Goal: Book appointment/travel/reservation

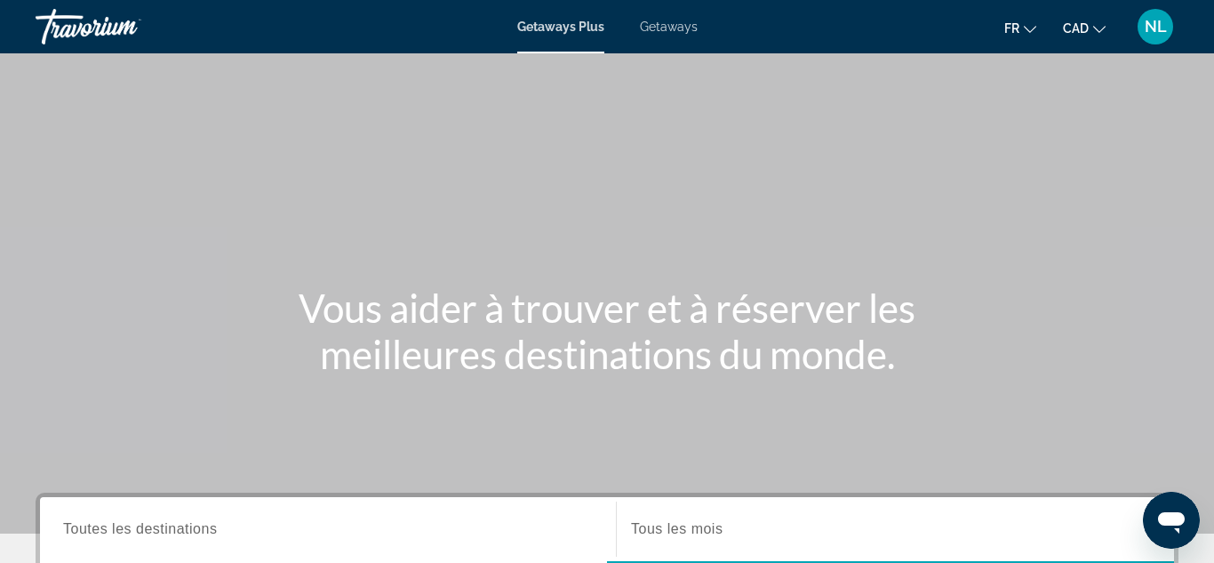
click at [677, 25] on span "Getaways" at bounding box center [669, 27] width 58 height 14
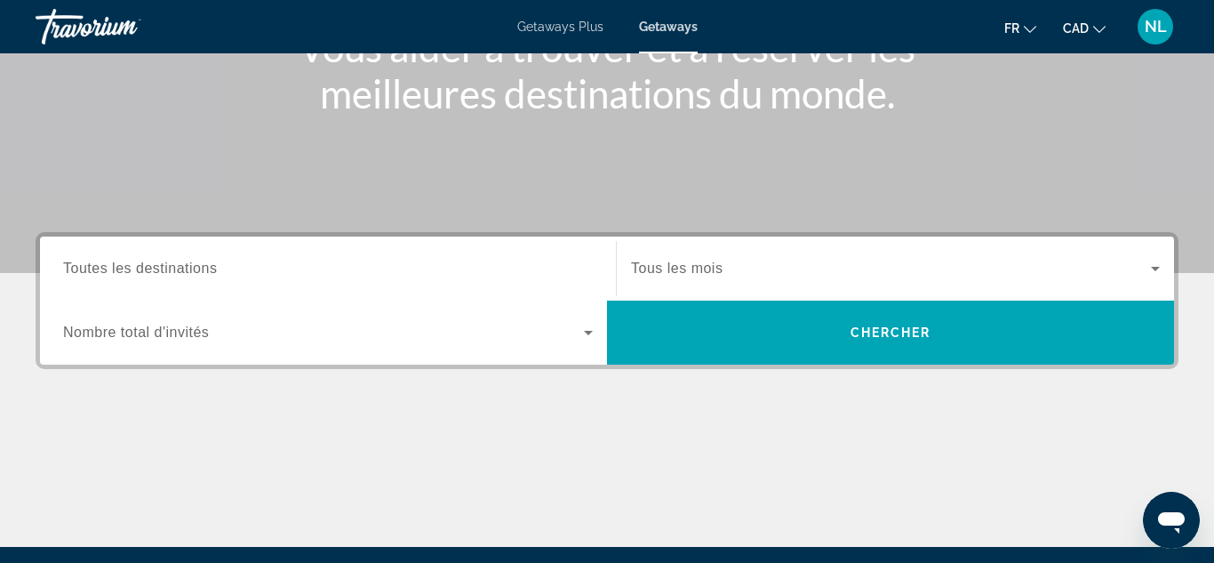
scroll to position [265, 0]
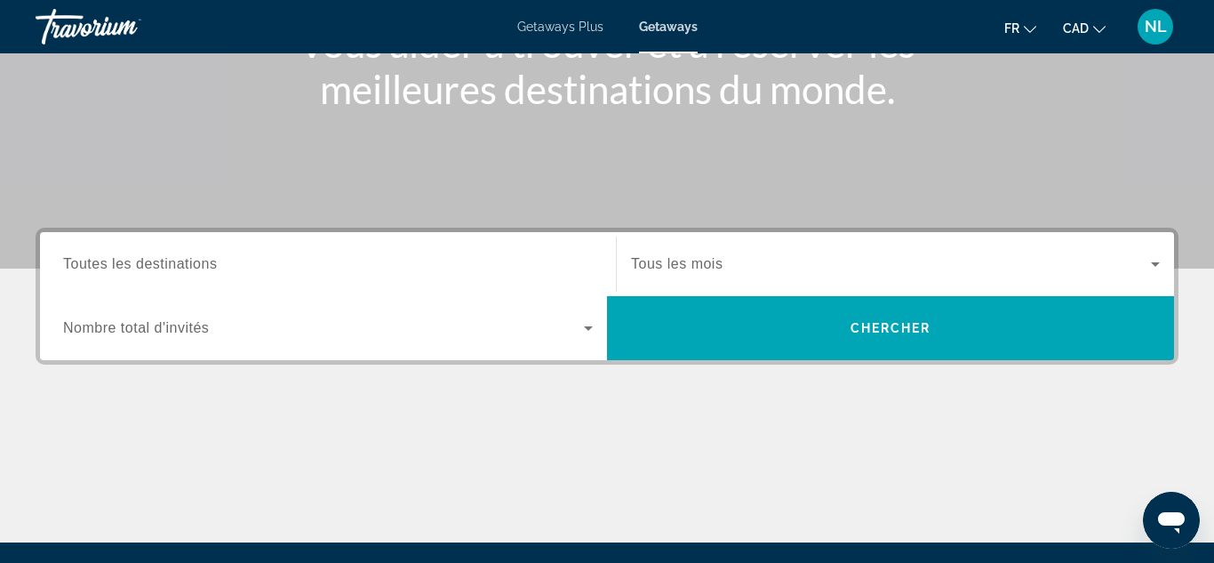
click at [554, 254] on input "Destination Toutes les destinations" at bounding box center [328, 264] width 530 height 21
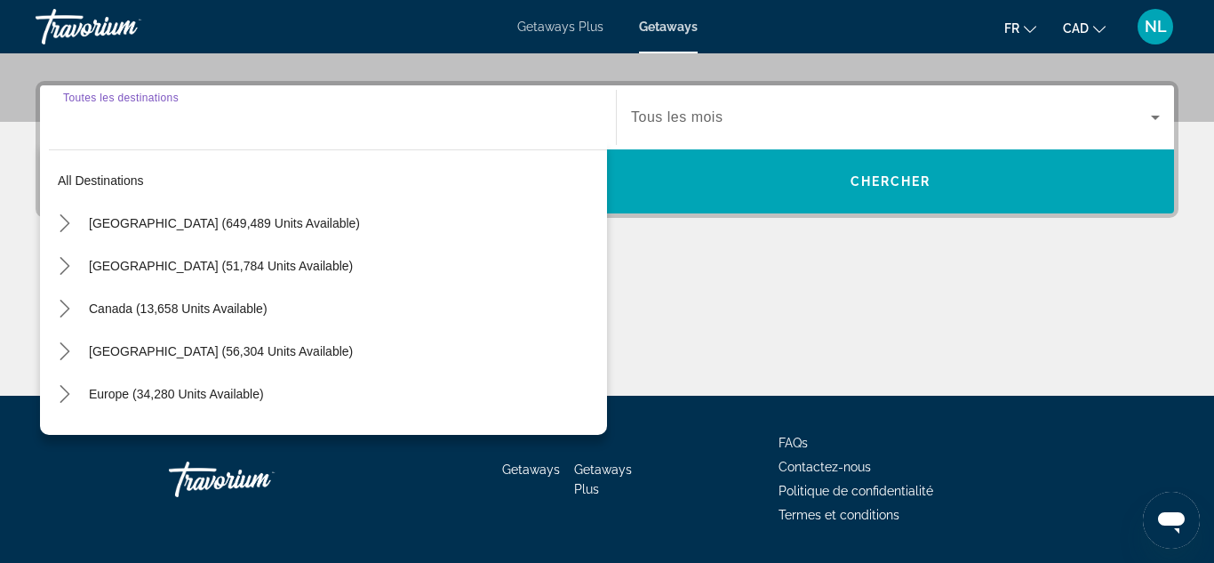
scroll to position [435, 0]
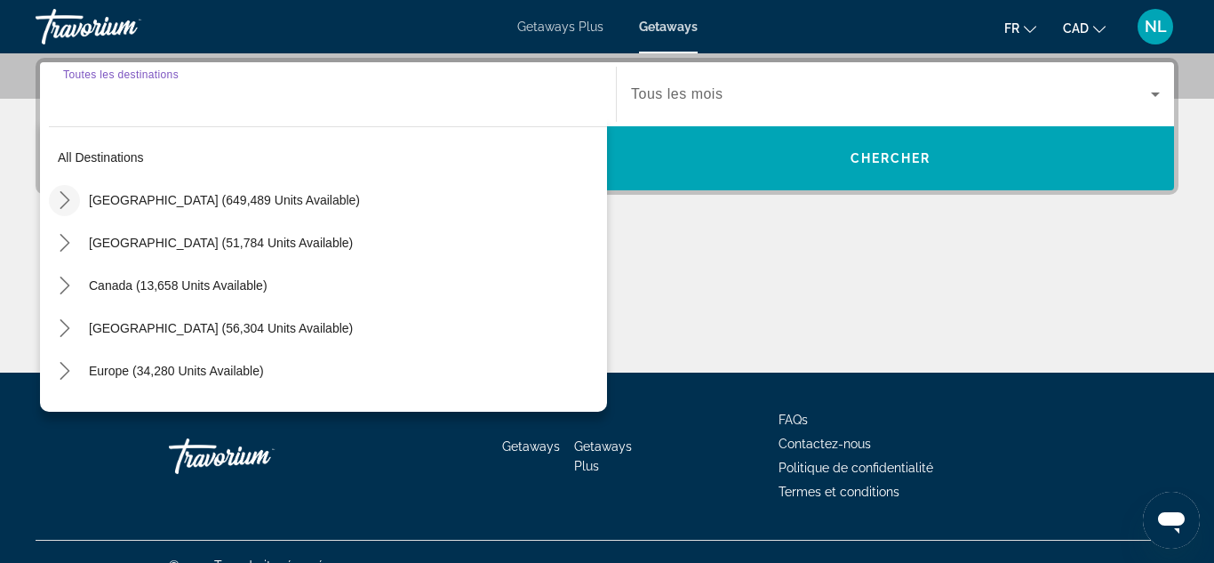
click at [69, 204] on icon "Toggle United States (649,489 units available) submenu" at bounding box center [65, 200] width 18 height 18
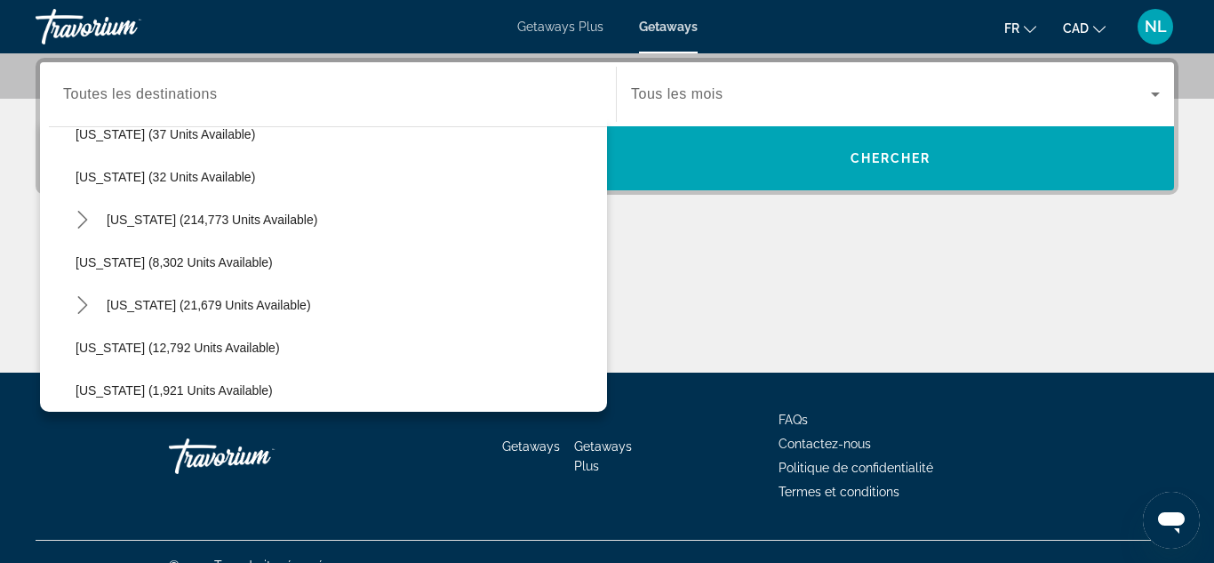
scroll to position [277, 0]
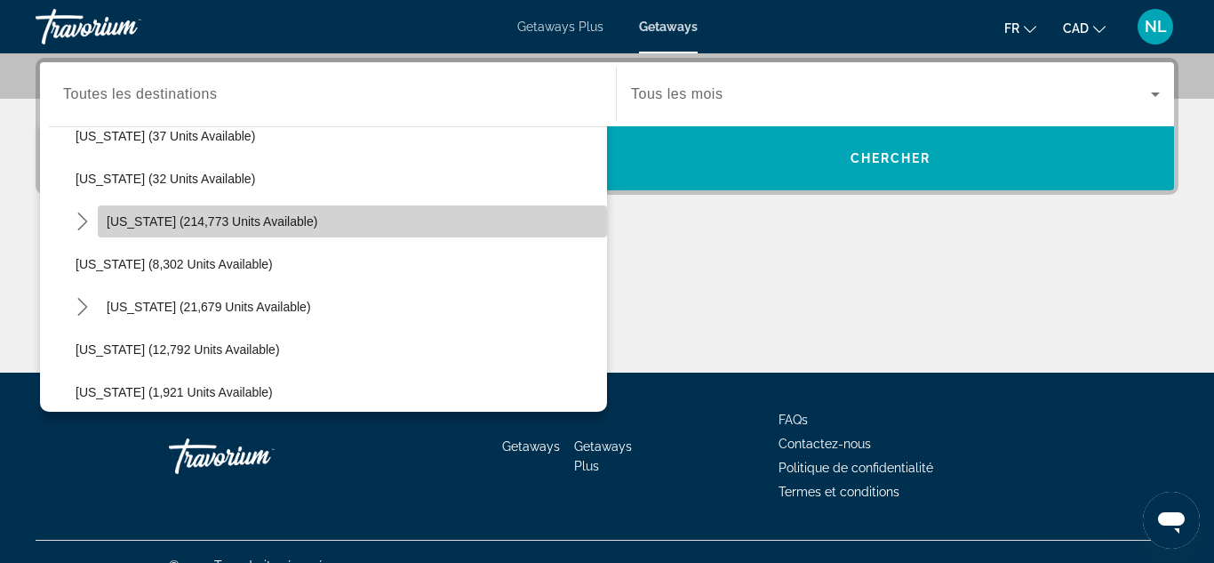
click at [237, 227] on span "[US_STATE] (214,773 units available)" at bounding box center [212, 221] width 211 height 14
type input "**********"
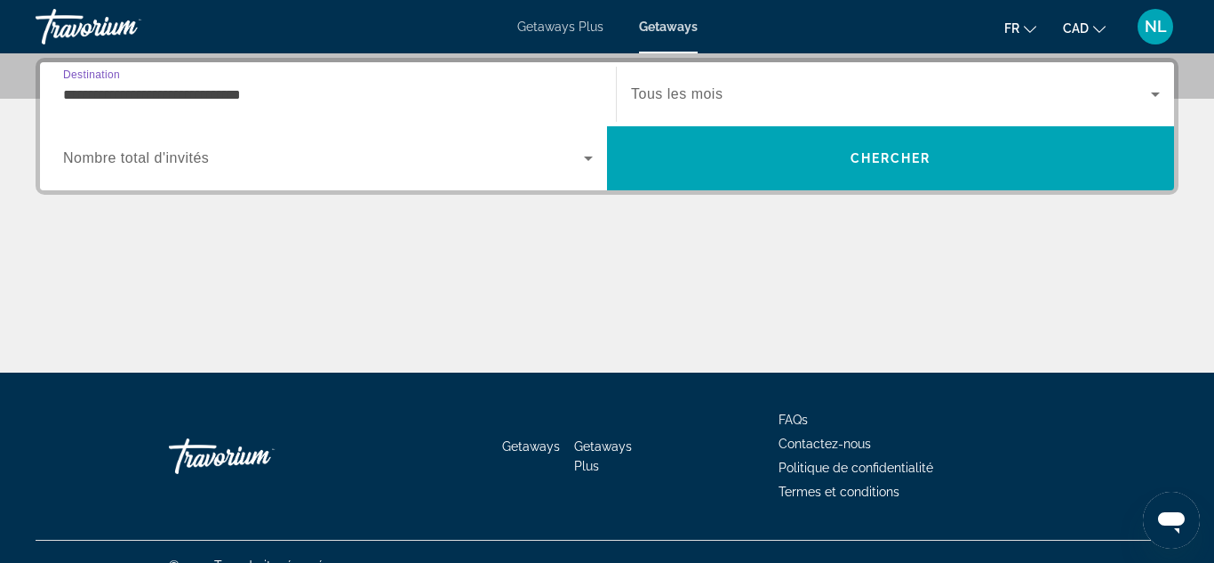
click at [592, 158] on icon "Search widget" at bounding box center [588, 158] width 21 height 21
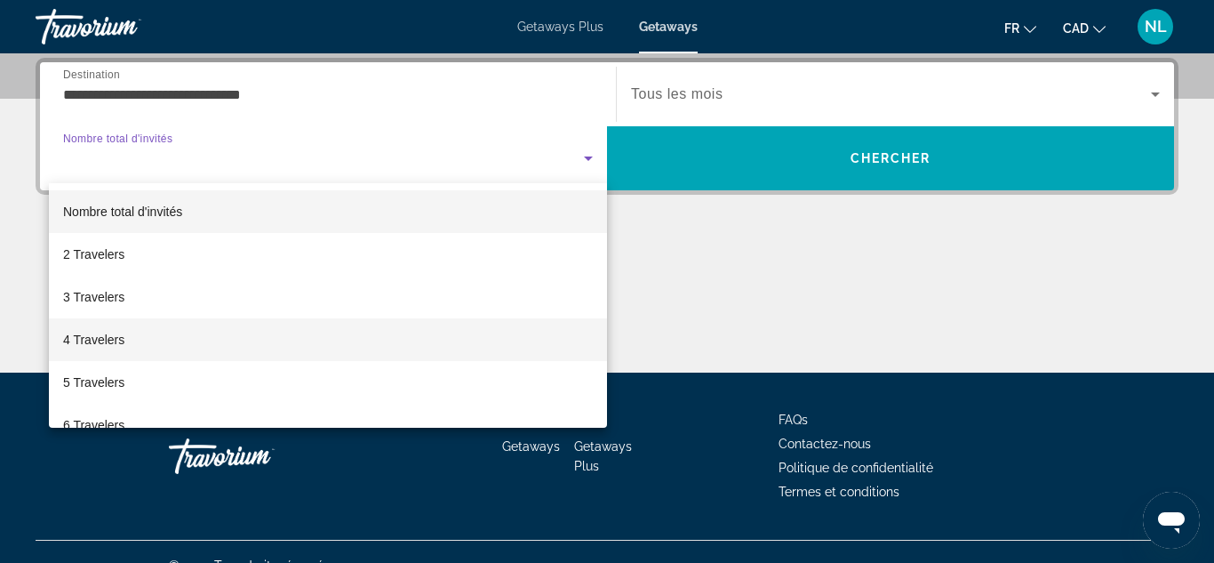
click at [341, 329] on mat-option "4 Travelers" at bounding box center [328, 339] width 558 height 43
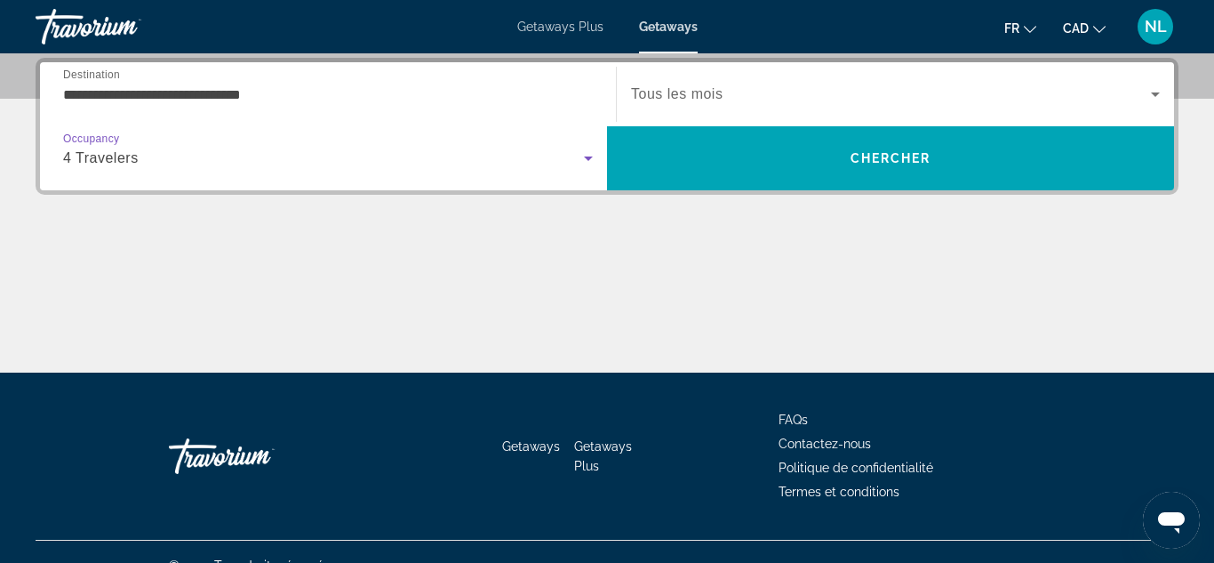
click at [1153, 90] on icon "Search widget" at bounding box center [1155, 94] width 21 height 21
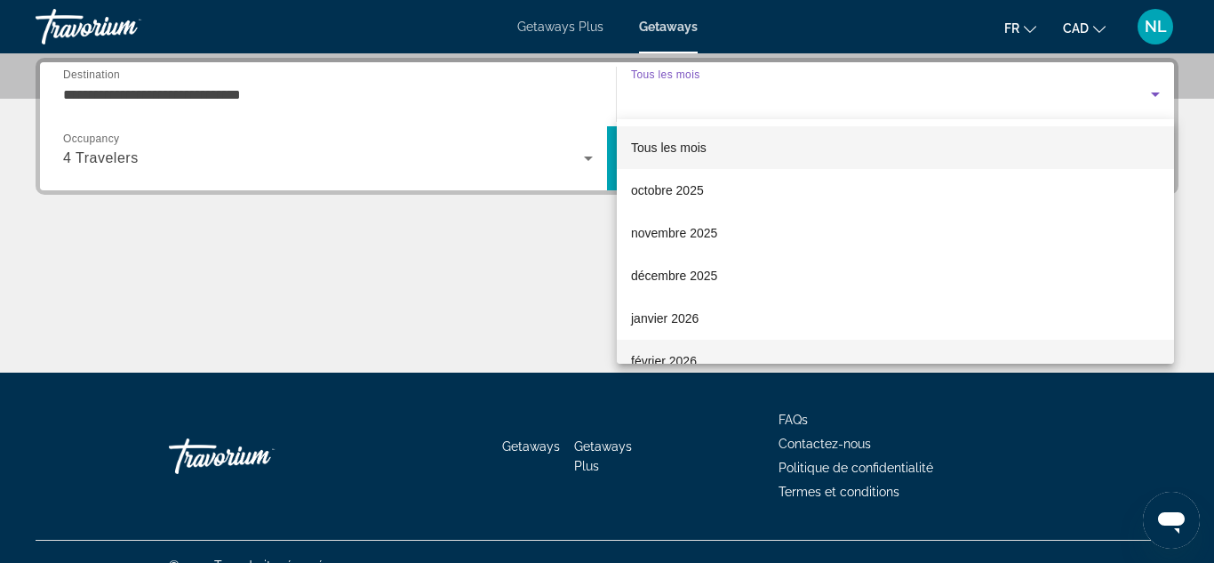
click at [951, 340] on mat-option "février 2026" at bounding box center [895, 361] width 557 height 43
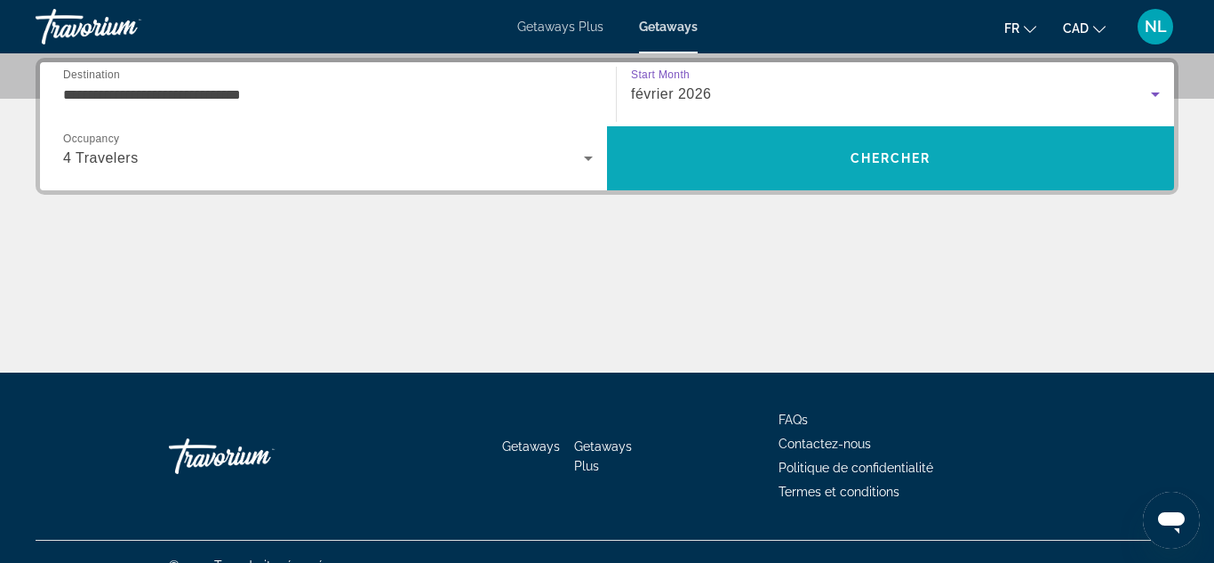
click at [930, 164] on span "Chercher" at bounding box center [891, 158] width 81 height 14
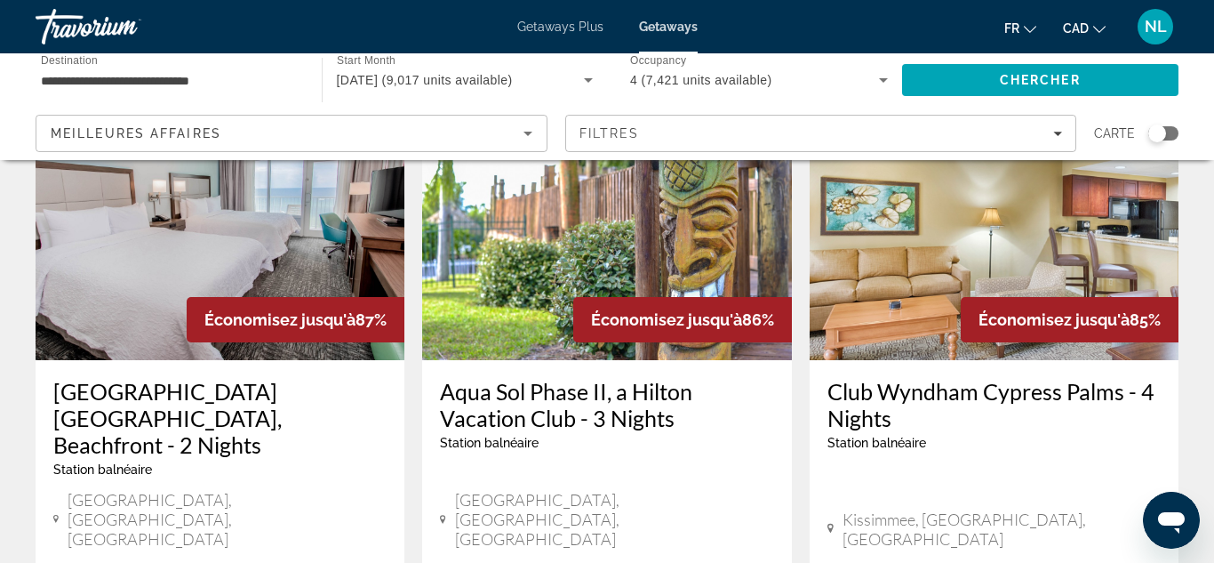
scroll to position [872, 0]
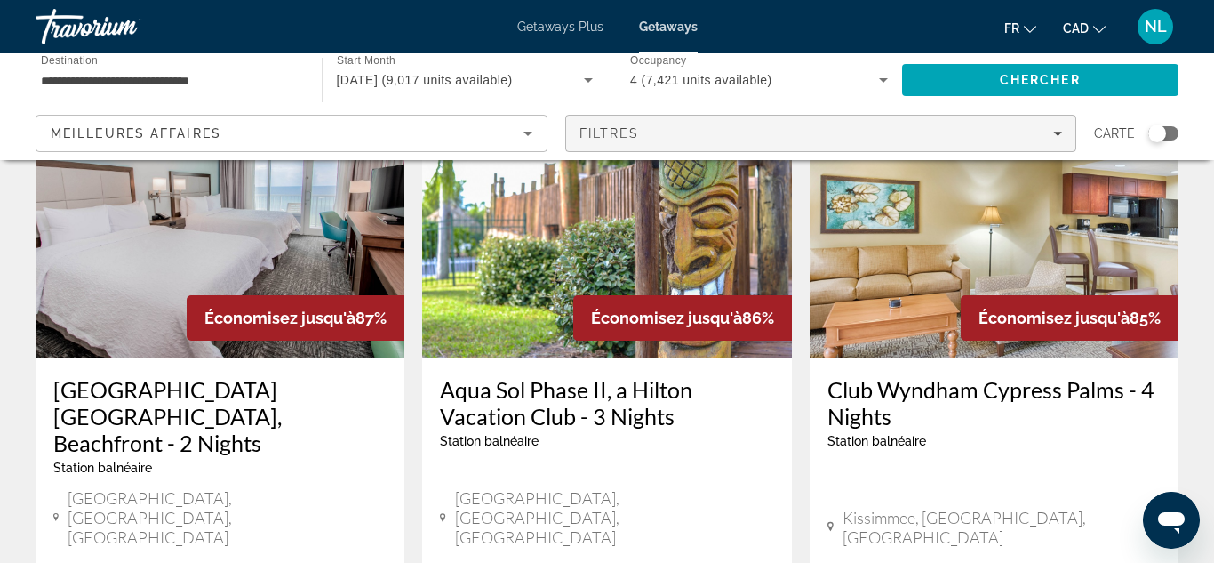
click at [1060, 143] on span "Filters" at bounding box center [821, 133] width 510 height 43
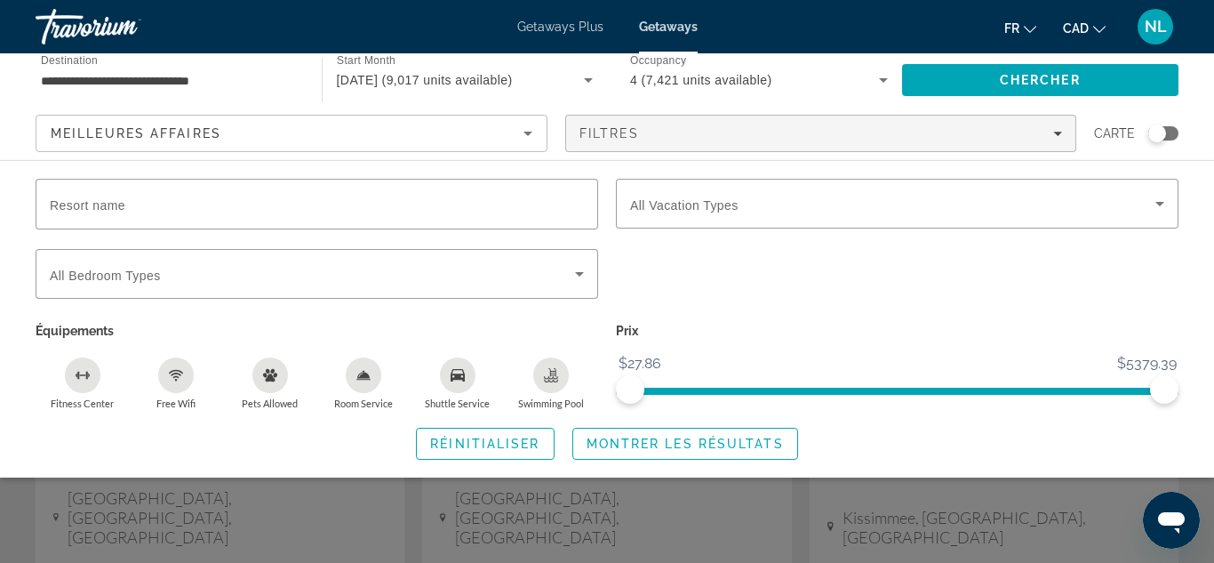
click at [462, 372] on icon "Shuttle Service" at bounding box center [458, 375] width 14 height 12
click at [630, 434] on span "Search widget" at bounding box center [685, 443] width 224 height 43
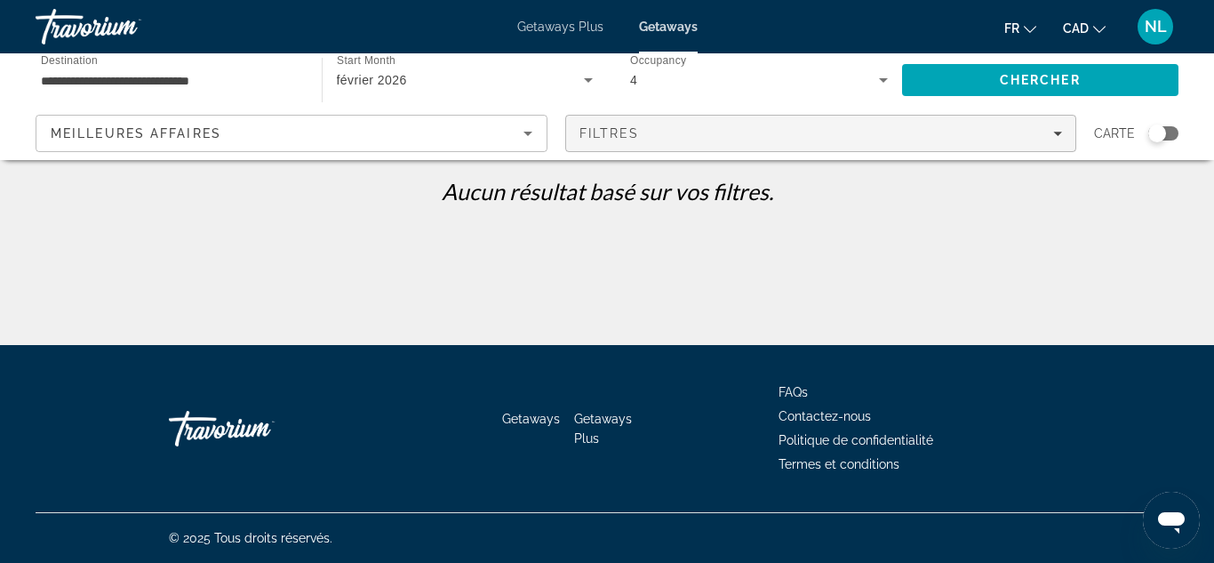
click at [1063, 132] on span "Filters" at bounding box center [821, 133] width 510 height 43
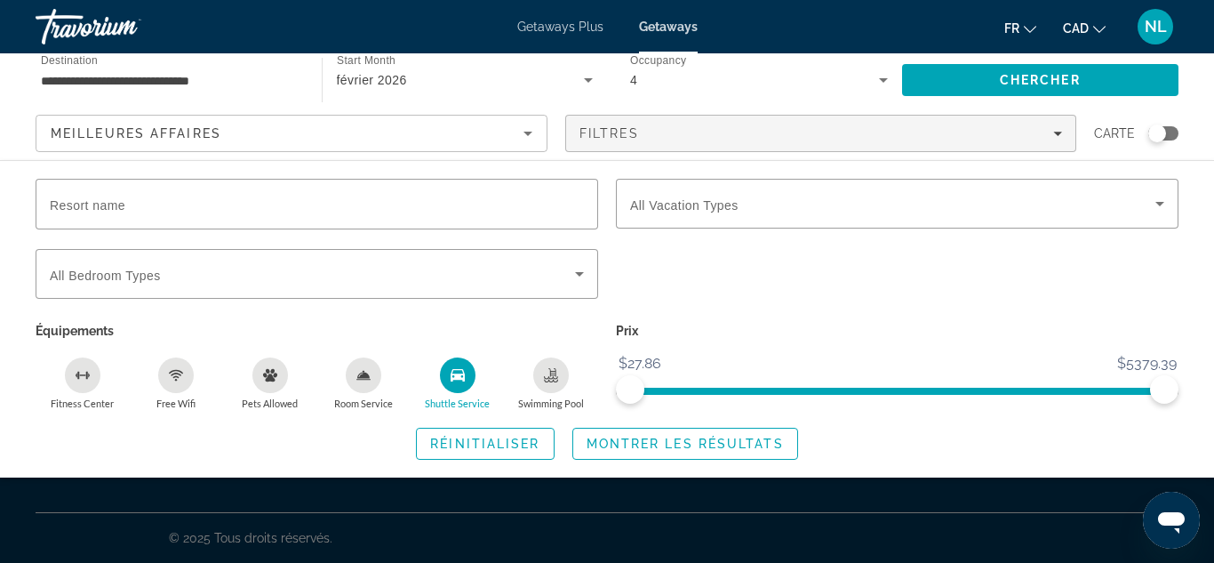
click at [451, 371] on icon "Shuttle Service" at bounding box center [458, 375] width 14 height 14
click at [980, 76] on span "Search" at bounding box center [1040, 80] width 277 height 43
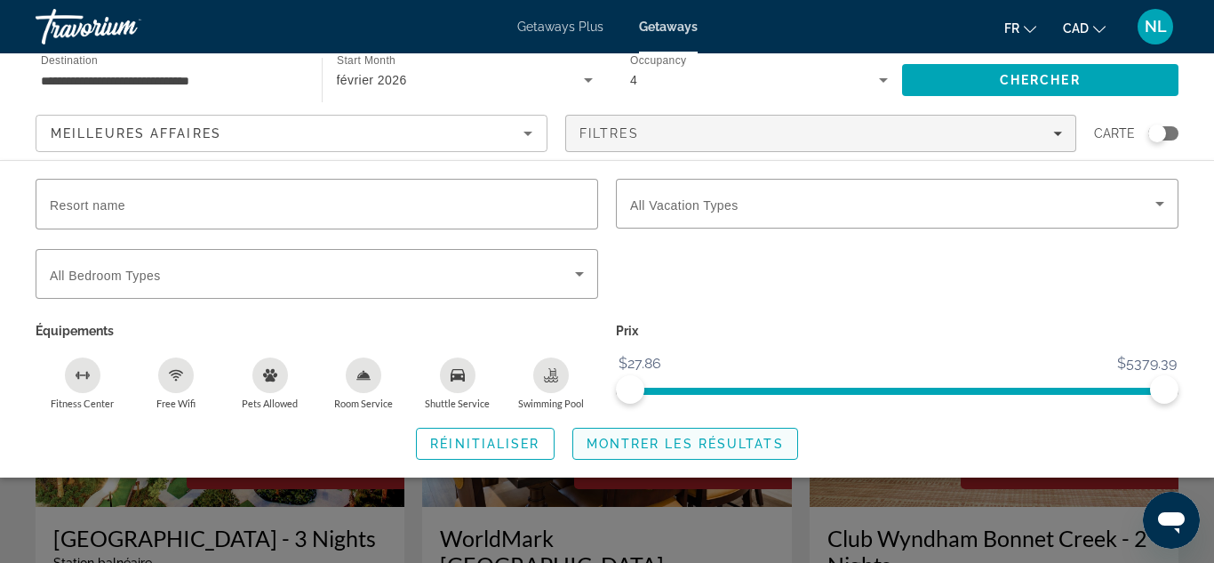
click at [746, 442] on span "Montrer les résultats" at bounding box center [685, 443] width 197 height 14
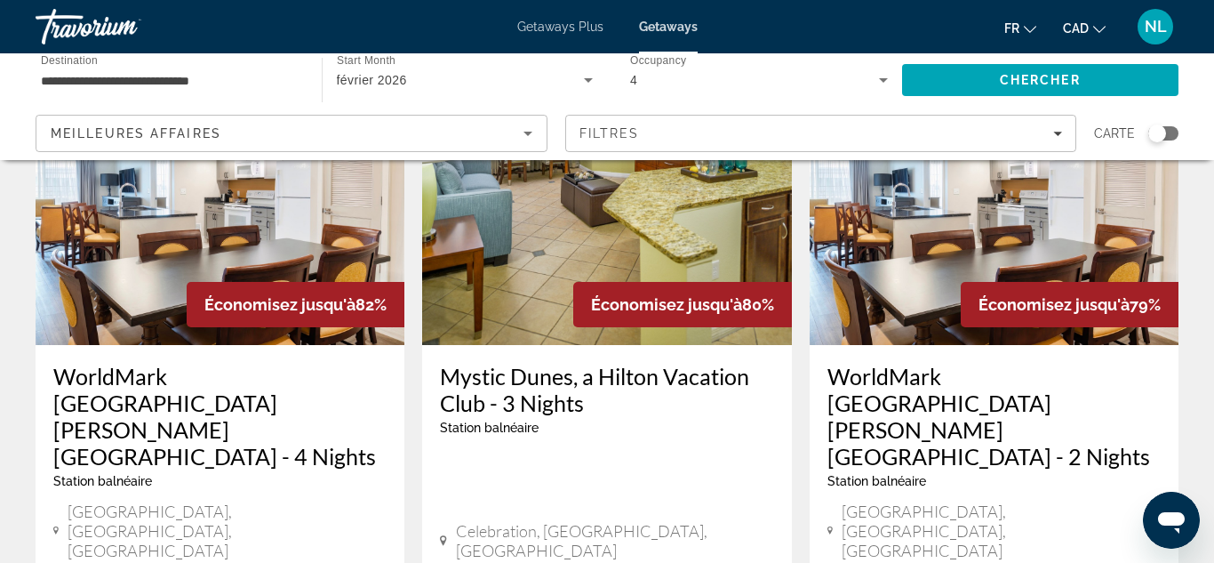
scroll to position [1603, 0]
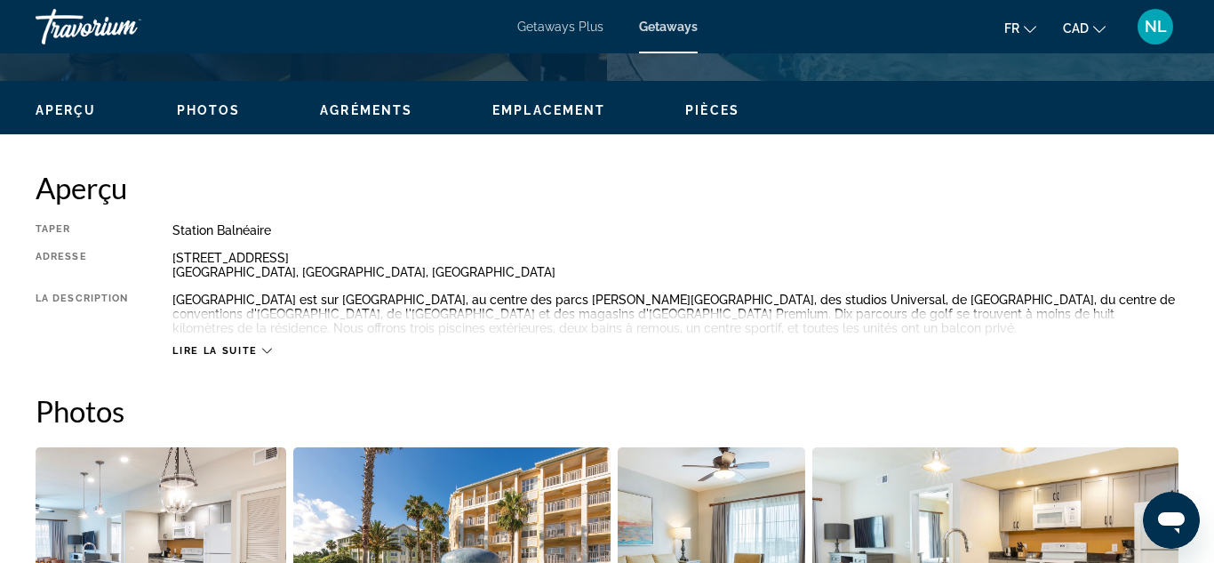
scroll to position [825, 0]
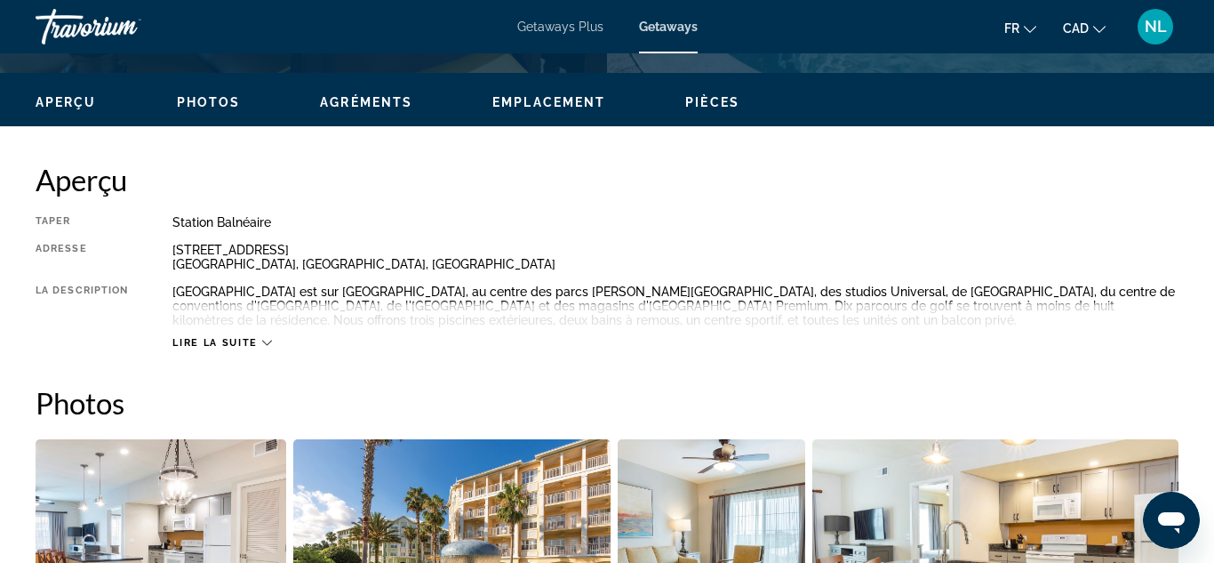
click at [267, 343] on icon "Main content" at bounding box center [267, 343] width 10 height 10
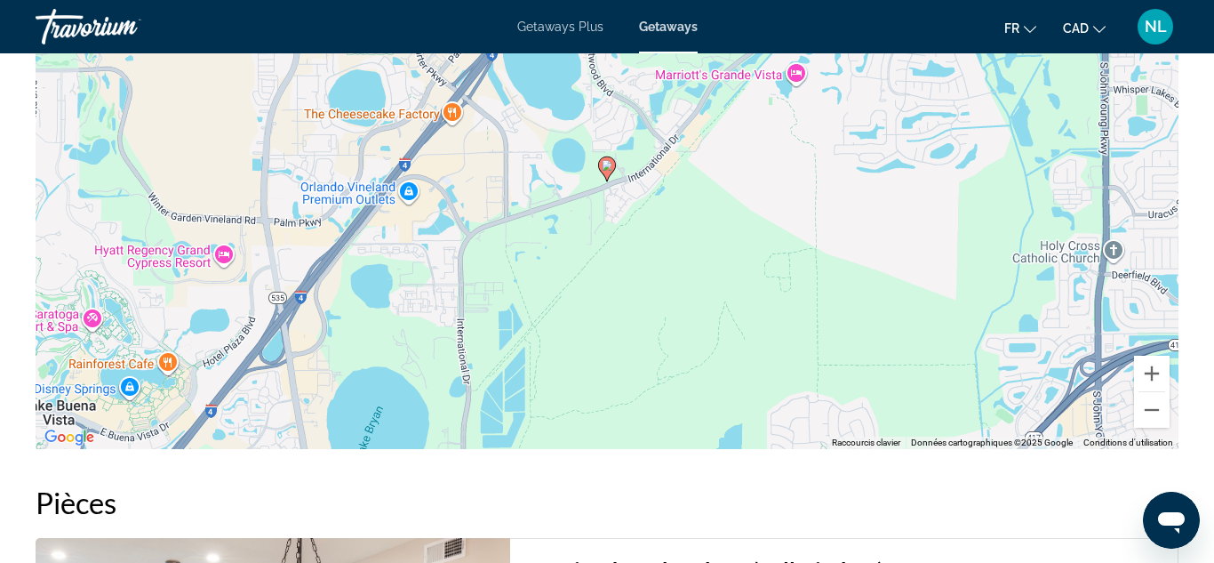
scroll to position [3242, 0]
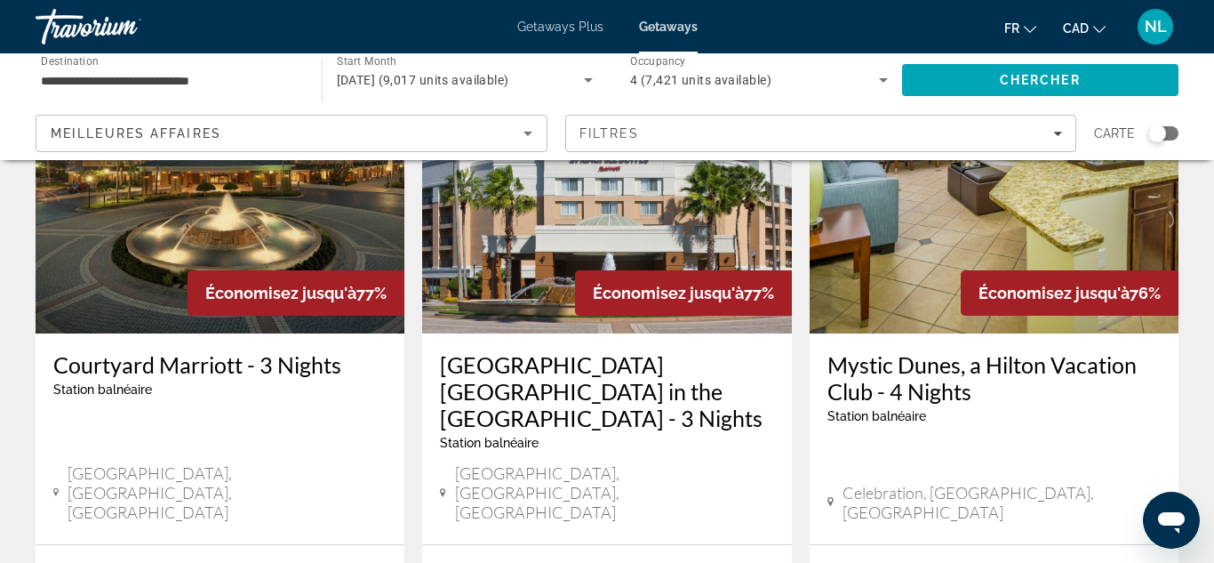
scroll to position [2374, 0]
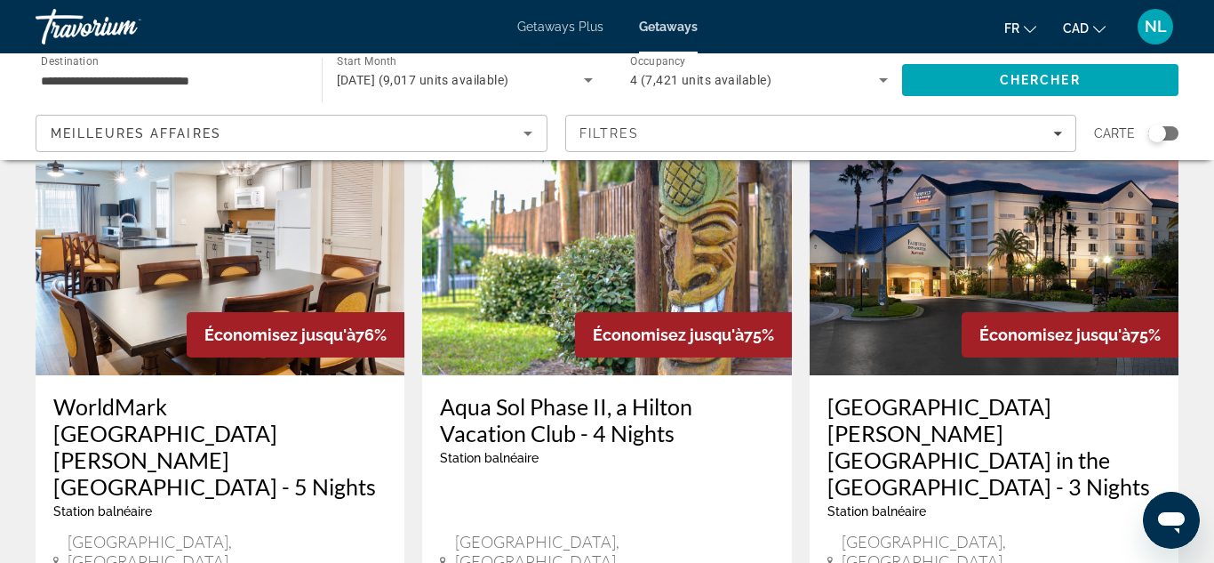
scroll to position [152, 0]
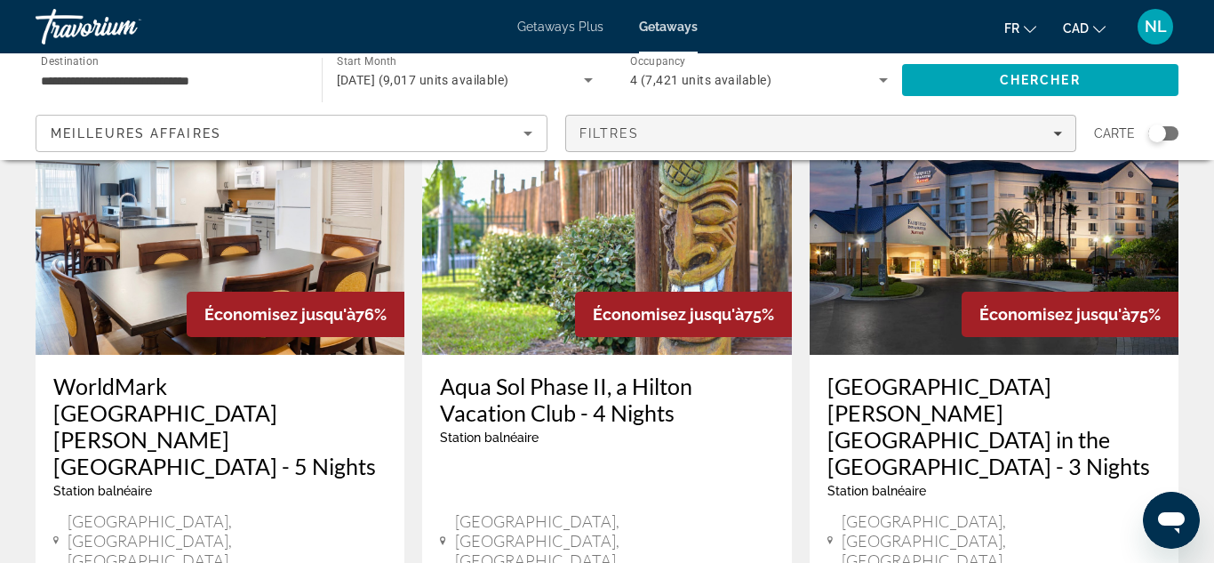
click at [1058, 130] on icon "Filters" at bounding box center [1057, 133] width 9 height 9
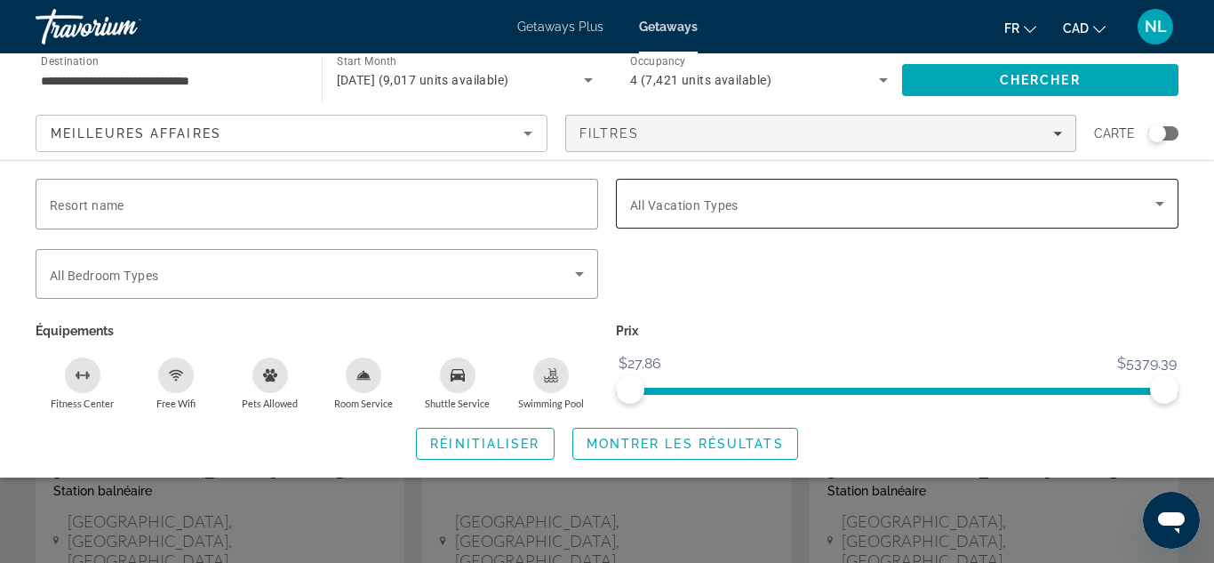
click at [1170, 204] on icon "Search widget" at bounding box center [1159, 203] width 21 height 21
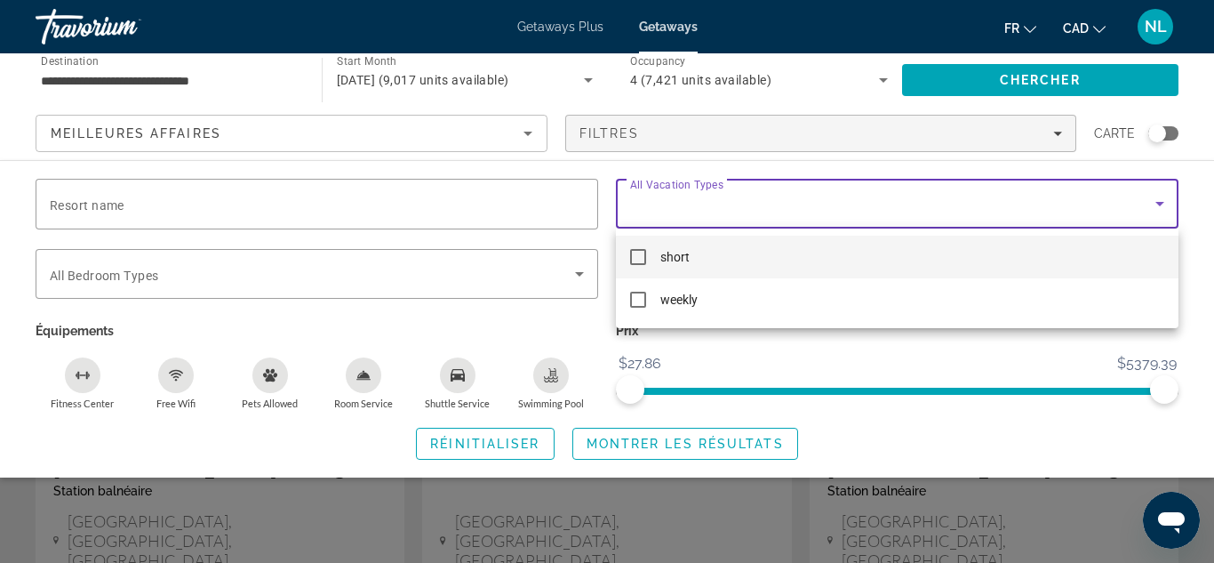
click at [1157, 429] on div at bounding box center [607, 281] width 1214 height 563
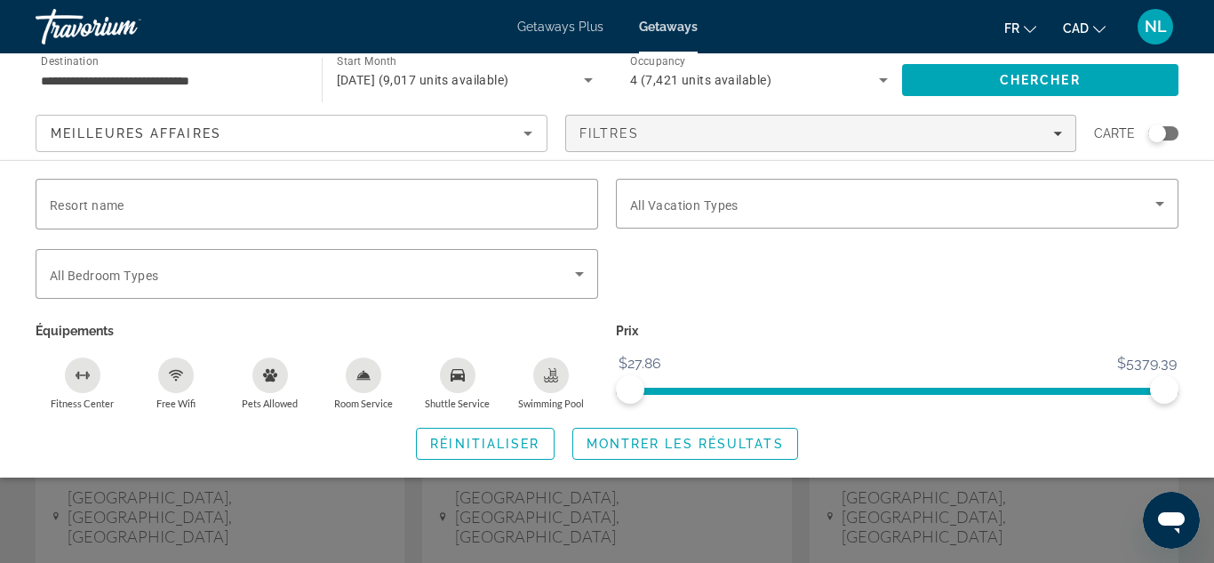
scroll to position [174, 0]
click at [810, 242] on div "Search widget" at bounding box center [897, 238] width 563 height 20
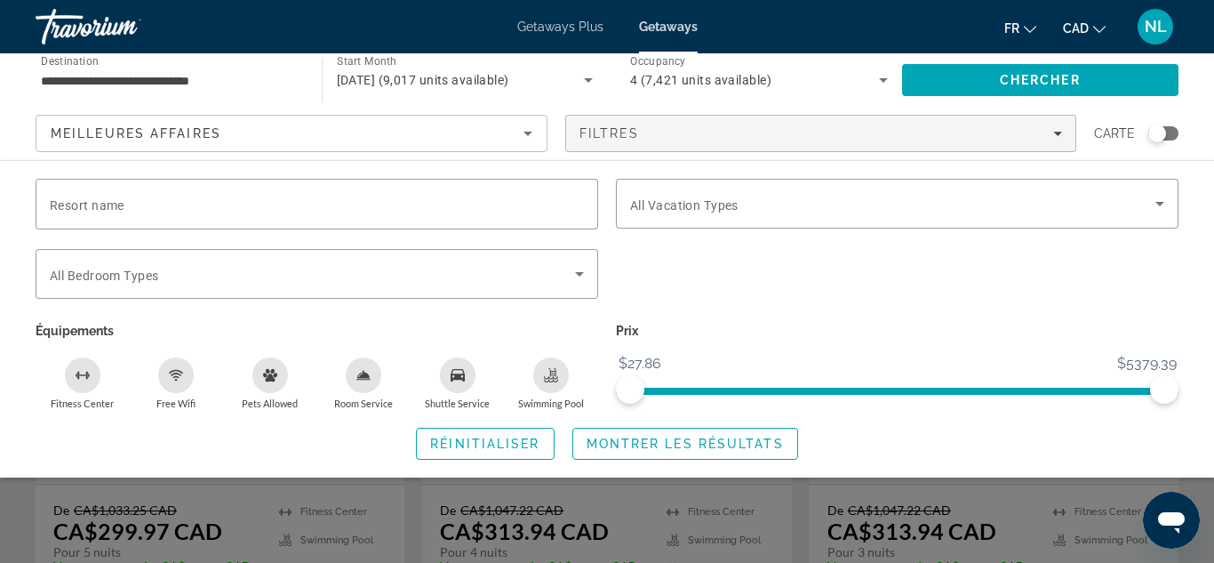
scroll to position [263, 0]
click at [1044, 499] on div "Search widget" at bounding box center [607, 415] width 1214 height 296
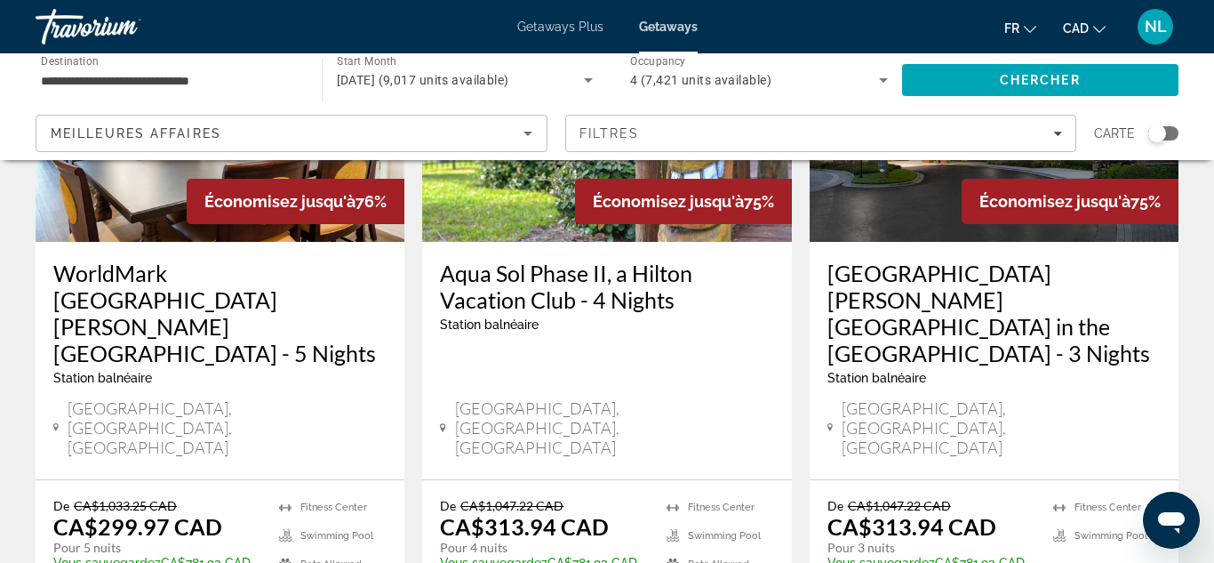
scroll to position [268, 0]
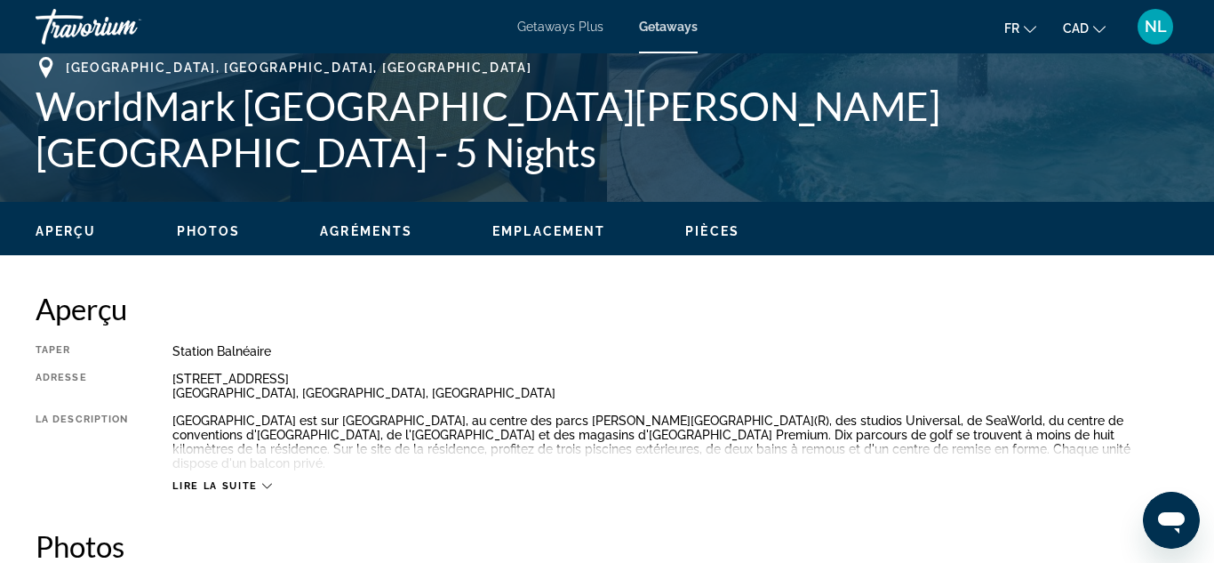
scroll to position [704, 0]
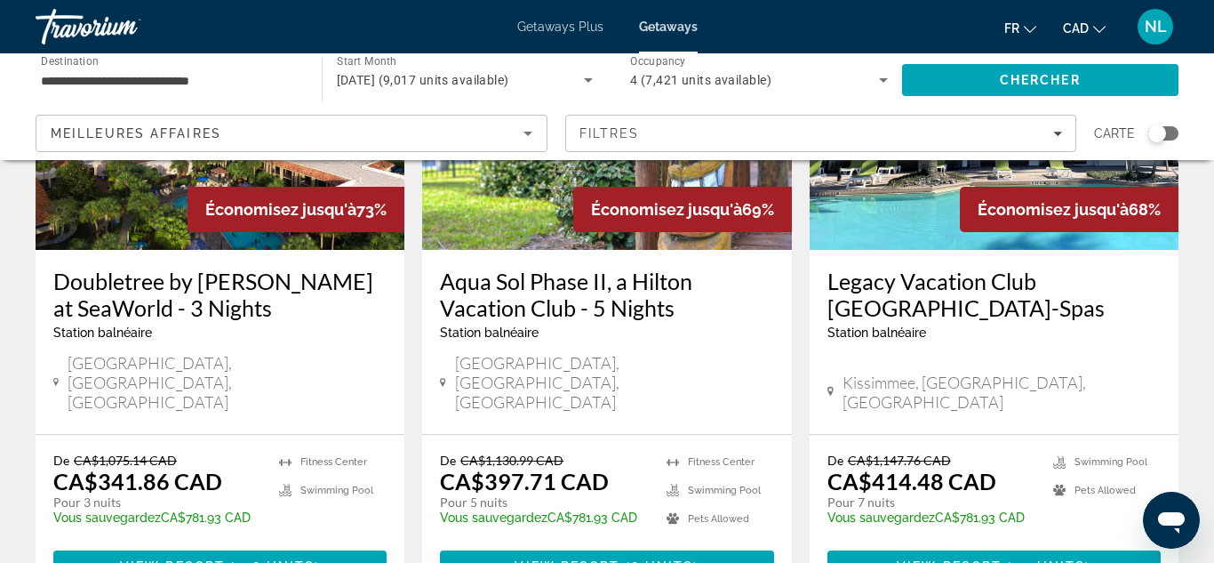
scroll to position [984, 0]
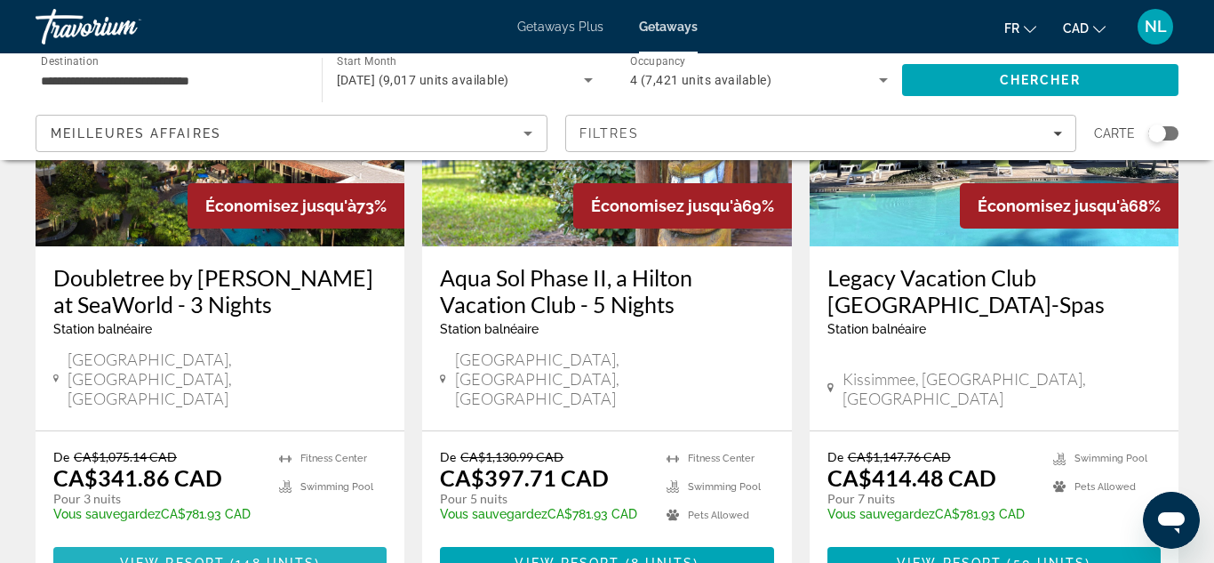
click at [269, 556] on span "148 units" at bounding box center [275, 563] width 79 height 14
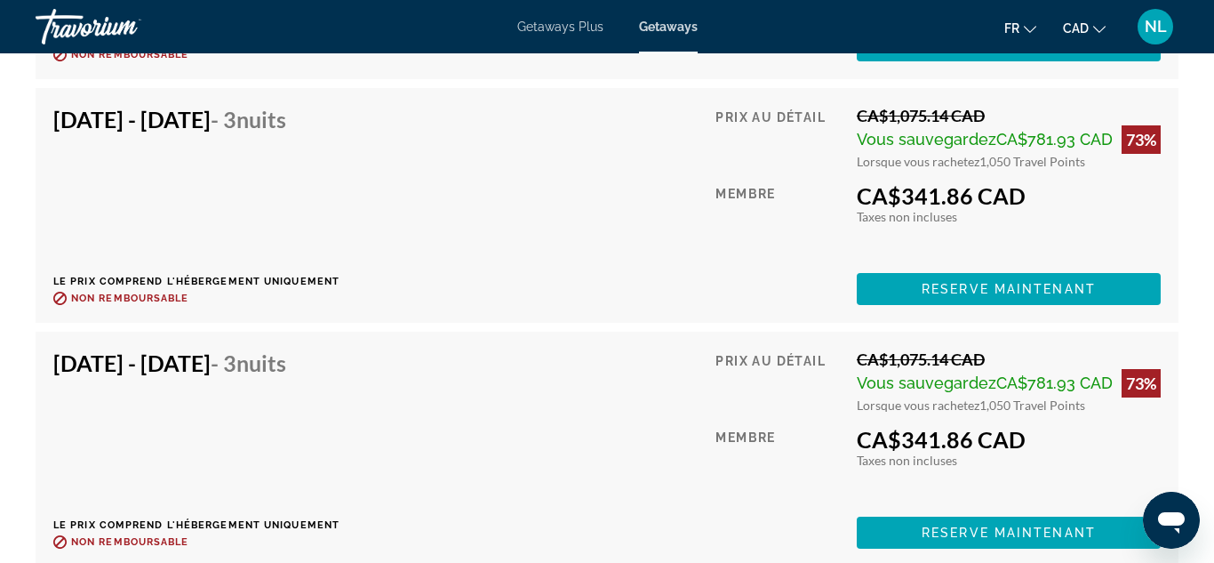
scroll to position [6809, 0]
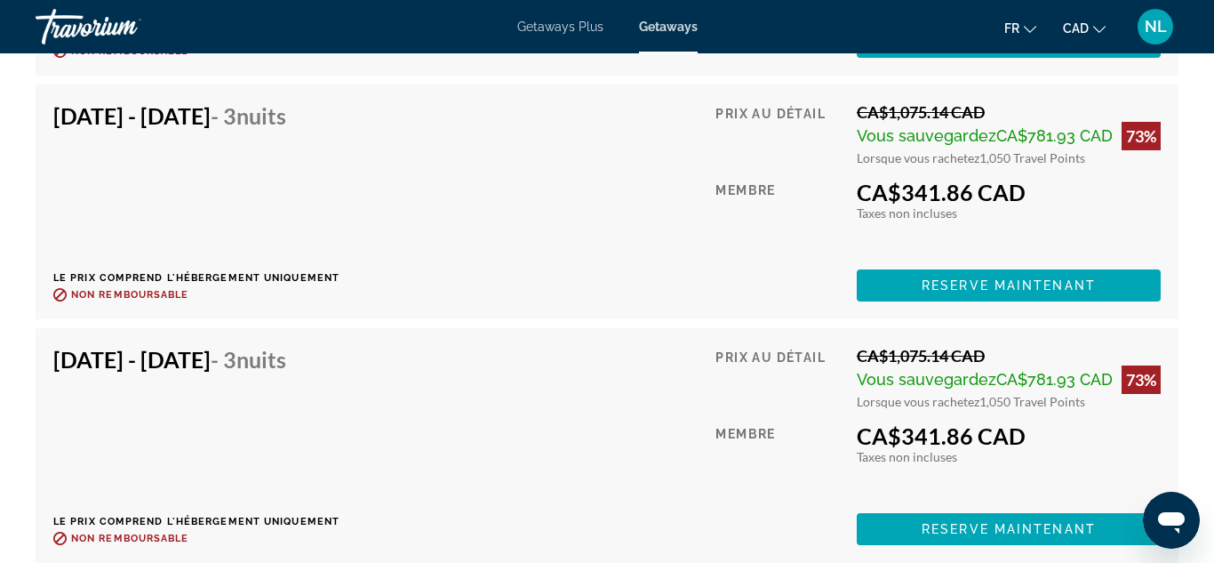
click at [927, 381] on span "Vous sauvegardez" at bounding box center [927, 379] width 140 height 19
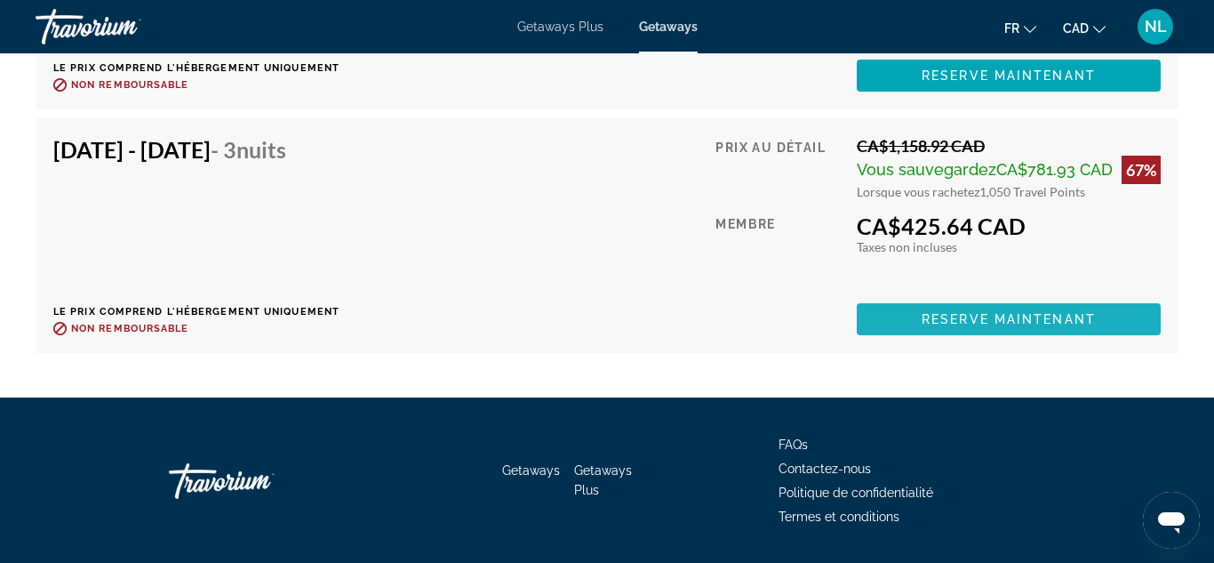
scroll to position [12592, 0]
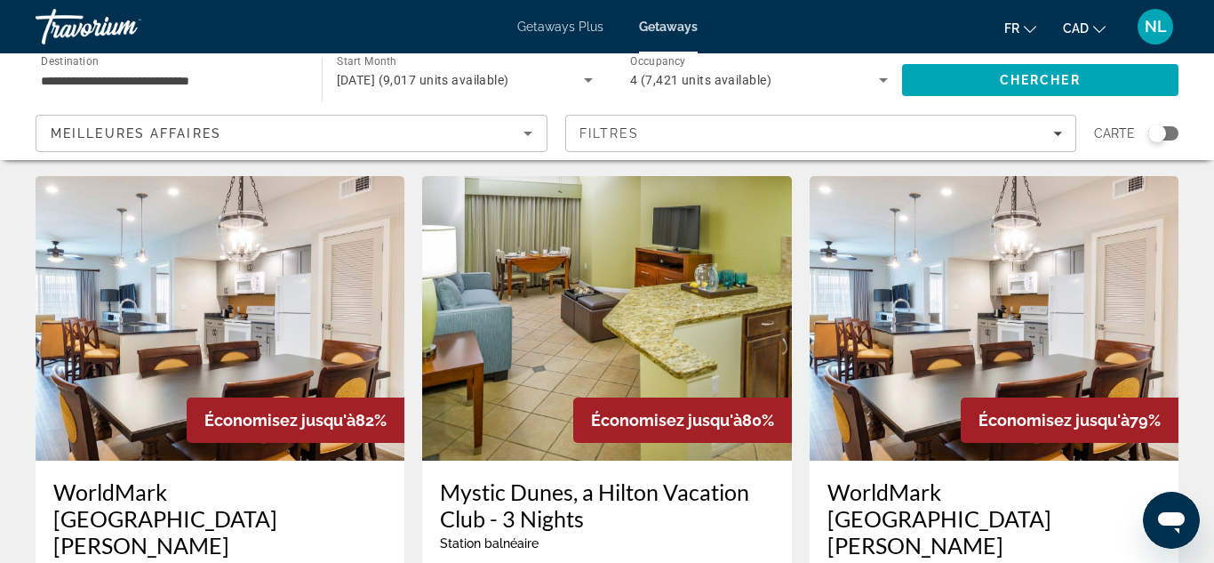
scroll to position [1468, 0]
